Goal: Information Seeking & Learning: Learn about a topic

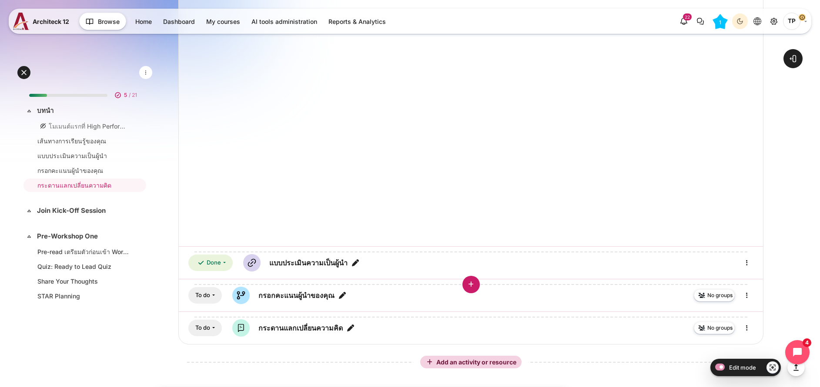
scroll to position [678, 0]
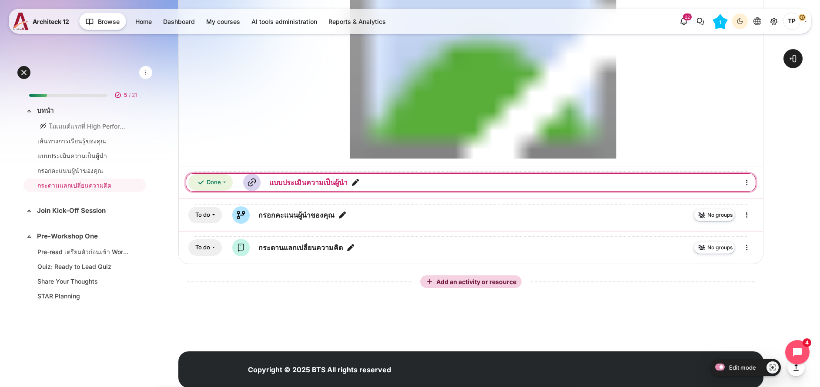
click at [347, 177] on link "แบบประเมินความเป็นผู้นำ URL" at bounding box center [308, 182] width 78 height 10
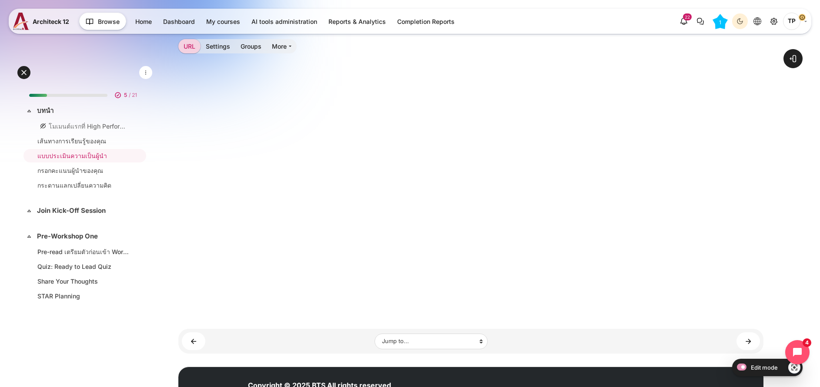
scroll to position [261, 0]
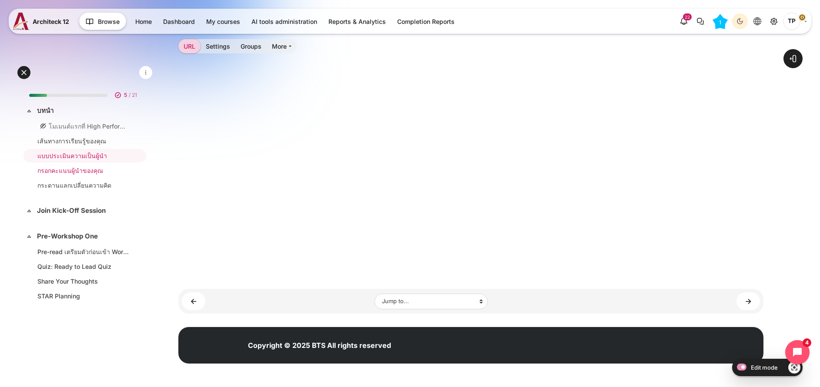
click at [60, 173] on link "กรอกคะแนนผู้นำของคุณ" at bounding box center [82, 170] width 91 height 9
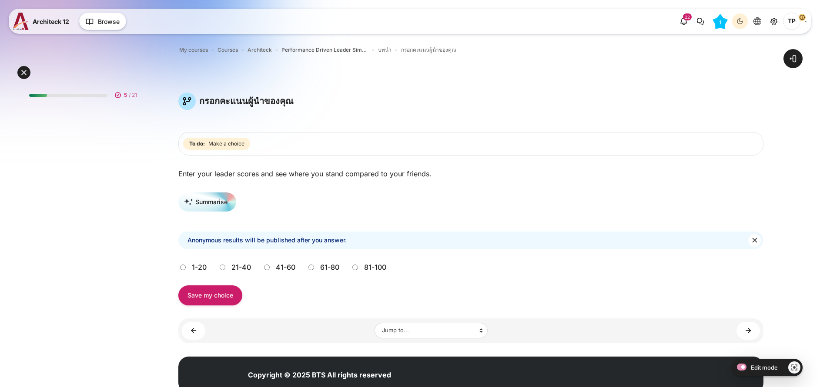
scroll to position [30, 0]
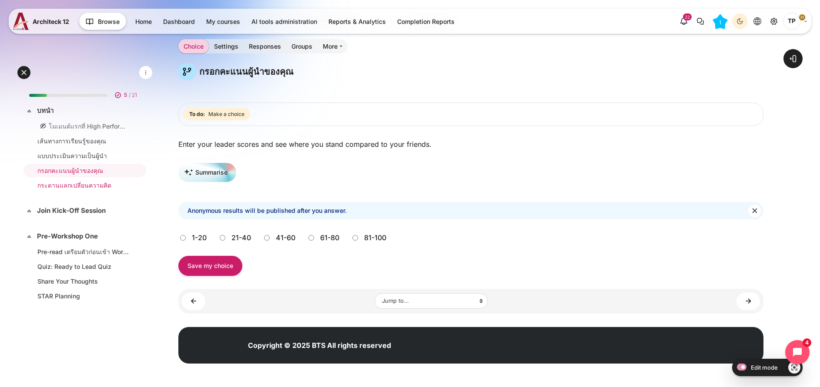
click at [57, 180] on li "กระดานแลกเปลี่ยนความคิด" at bounding box center [84, 185] width 123 height 13
click at [41, 250] on link "Pre-read เตรียมตัวก่อนเข้า Workshop" at bounding box center [82, 251] width 91 height 9
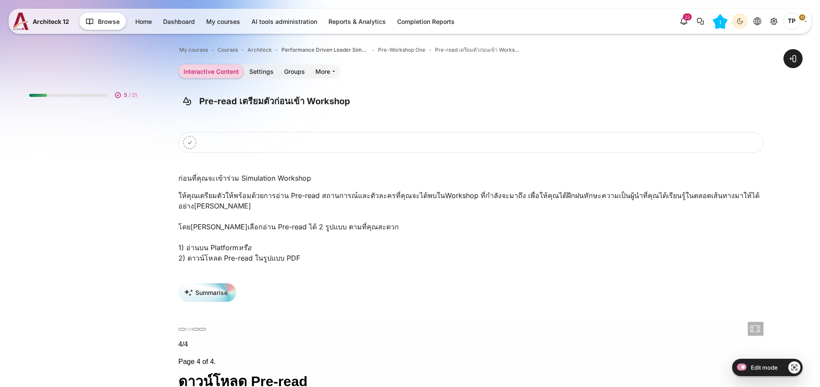
scroll to position [54, 0]
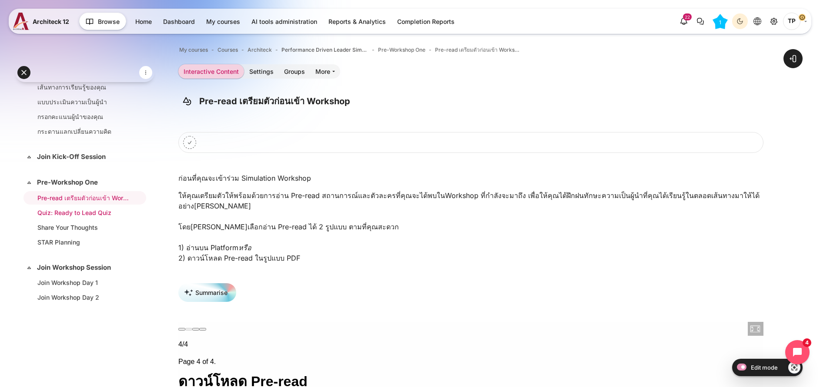
click at [82, 206] on li "Quiz: Ready to Lead Quiz" at bounding box center [84, 212] width 123 height 13
click at [83, 227] on link "Share Your Thoughts" at bounding box center [82, 227] width 91 height 9
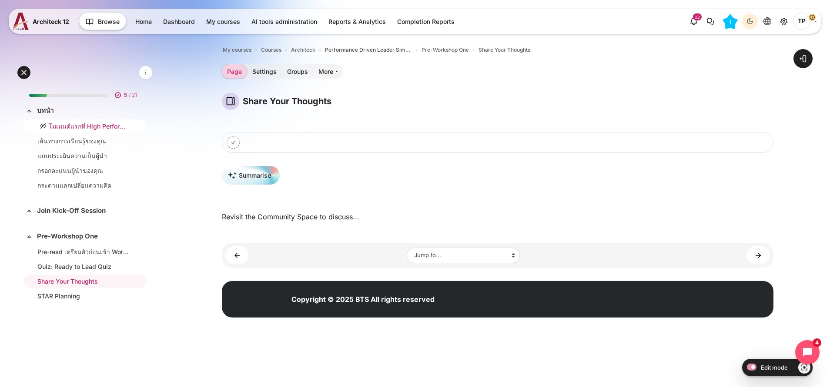
click at [55, 120] on li "โมเมนต์แรกที่ High Performance Leader ต้องเผชิญ" at bounding box center [84, 126] width 123 height 13
click at [43, 106] on div "Expand Collapse บทนำ Highlighted" at bounding box center [84, 111] width 125 height 14
